Goal: Information Seeking & Learning: Compare options

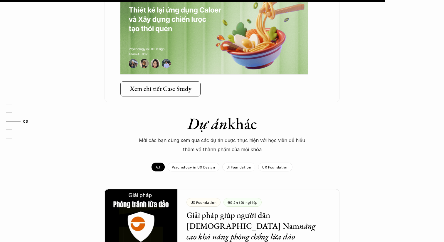
scroll to position [1110, 0]
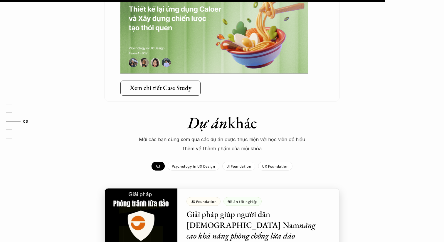
click at [202, 207] on div at bounding box center [222, 219] width 235 height 62
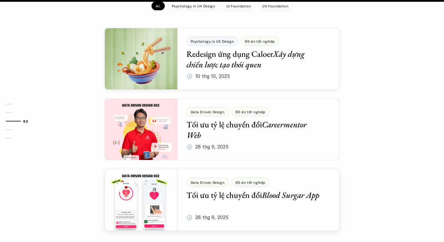
scroll to position [984, 0]
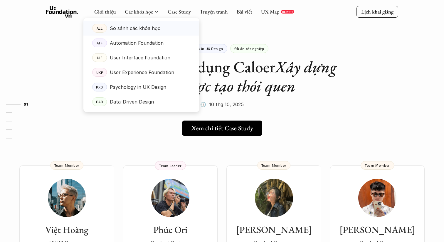
click at [147, 29] on p "So sánh các khóa học" at bounding box center [135, 28] width 51 height 9
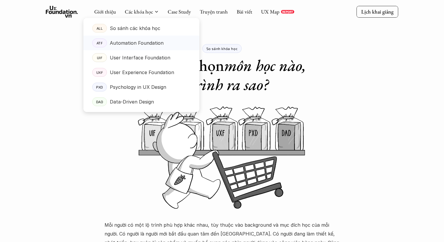
click at [135, 46] on p "Automation Foundation" at bounding box center [137, 42] width 54 height 9
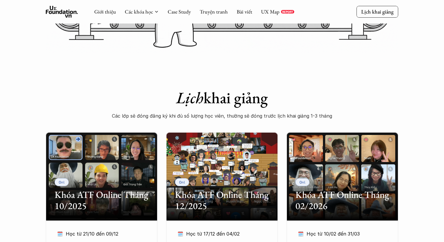
scroll to position [181, 0]
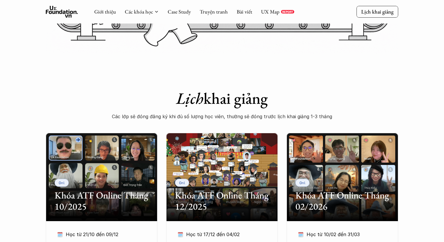
click at [56, 10] on use at bounding box center [62, 12] width 32 height 12
